Goal: Information Seeking & Learning: Learn about a topic

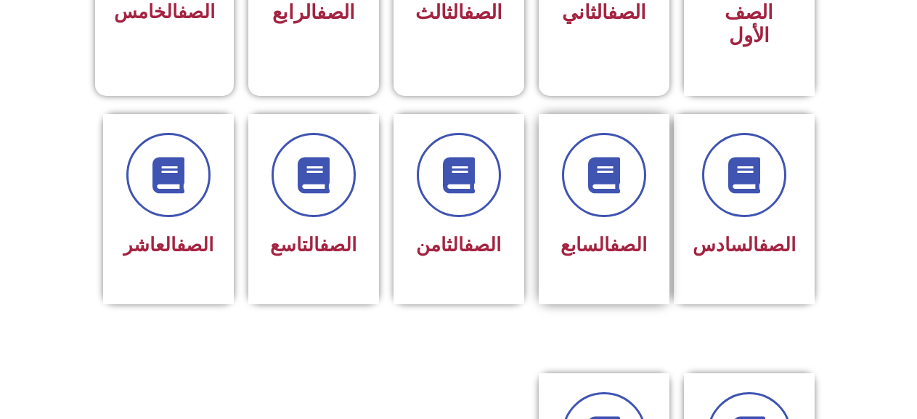
scroll to position [581, 0]
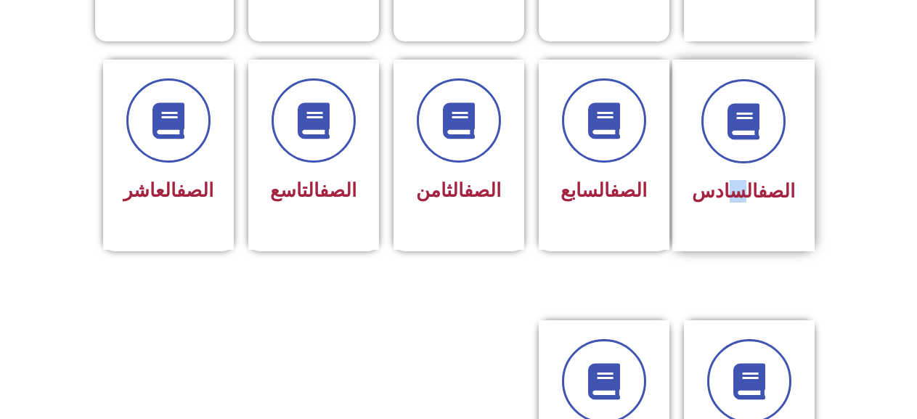
click at [742, 180] on span "الصف السادس" at bounding box center [743, 191] width 103 height 22
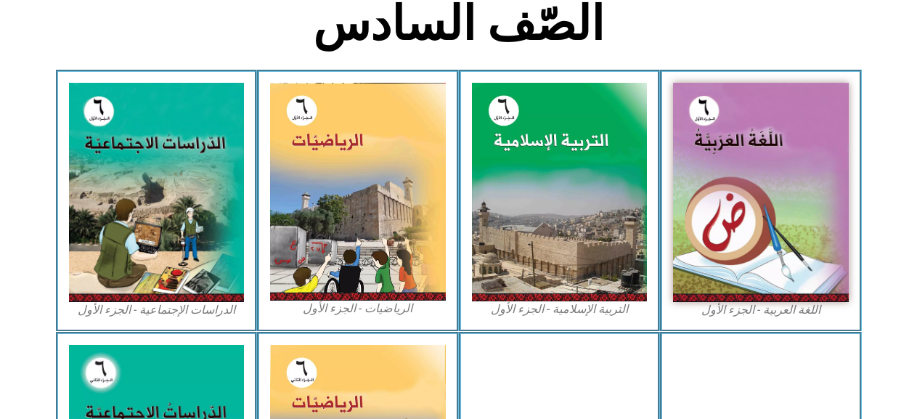
scroll to position [363, 0]
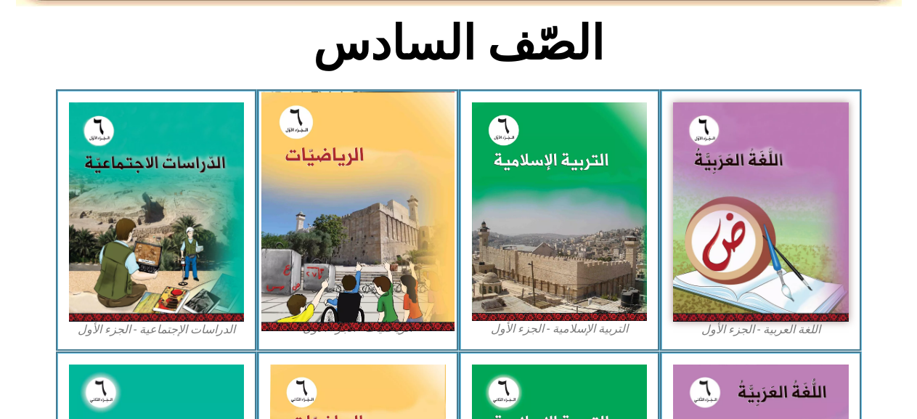
click at [389, 234] on img at bounding box center [357, 212] width 193 height 240
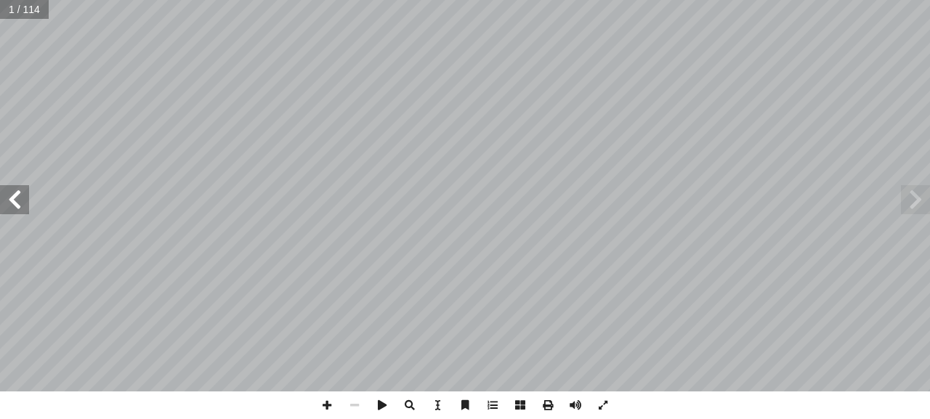
click at [17, 206] on span at bounding box center [14, 199] width 29 height 29
click at [20, 209] on span at bounding box center [14, 199] width 29 height 29
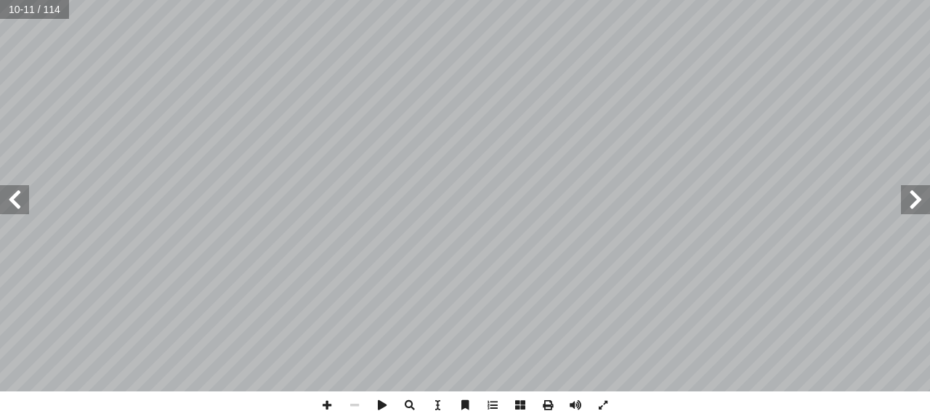
click at [20, 209] on span at bounding box center [14, 199] width 29 height 29
click at [12, 203] on span at bounding box center [14, 199] width 29 height 29
click at [324, 407] on span at bounding box center [327, 406] width 28 height 28
click at [912, 195] on span at bounding box center [915, 199] width 29 height 29
